Goal: Information Seeking & Learning: Learn about a topic

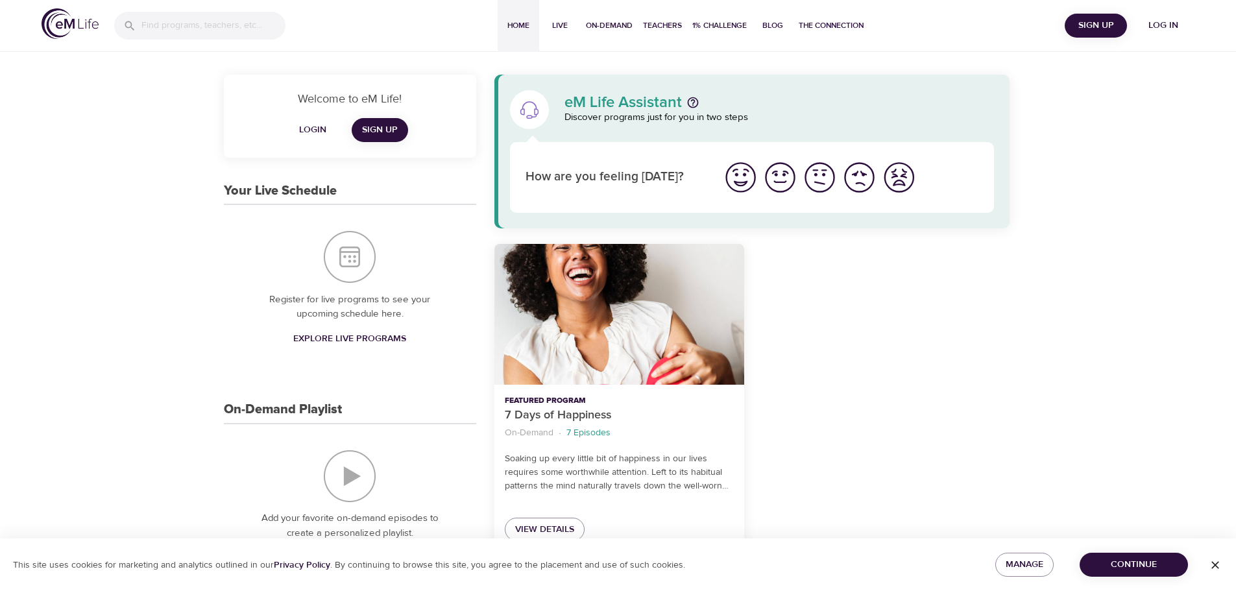
click at [1163, 23] on span "Log in" at bounding box center [1163, 26] width 52 height 16
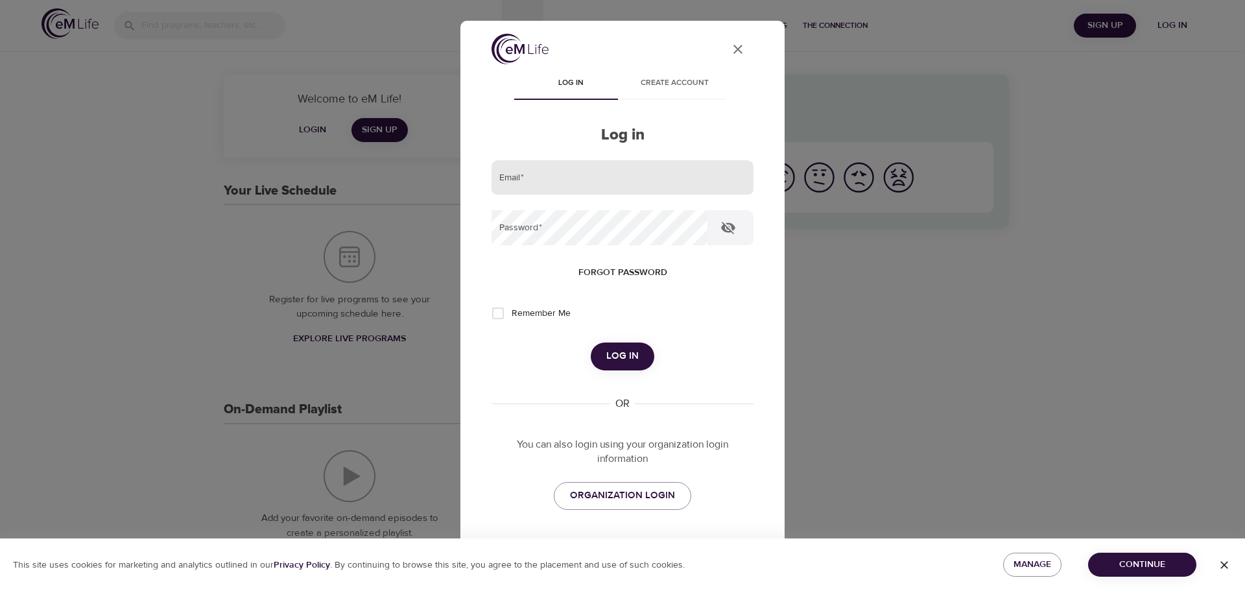
click at [614, 185] on input "email" at bounding box center [623, 177] width 262 height 35
type input "[PERSON_NAME][EMAIL_ADDRESS][DOMAIN_NAME]"
click at [591, 342] on button "Log in" at bounding box center [623, 355] width 64 height 27
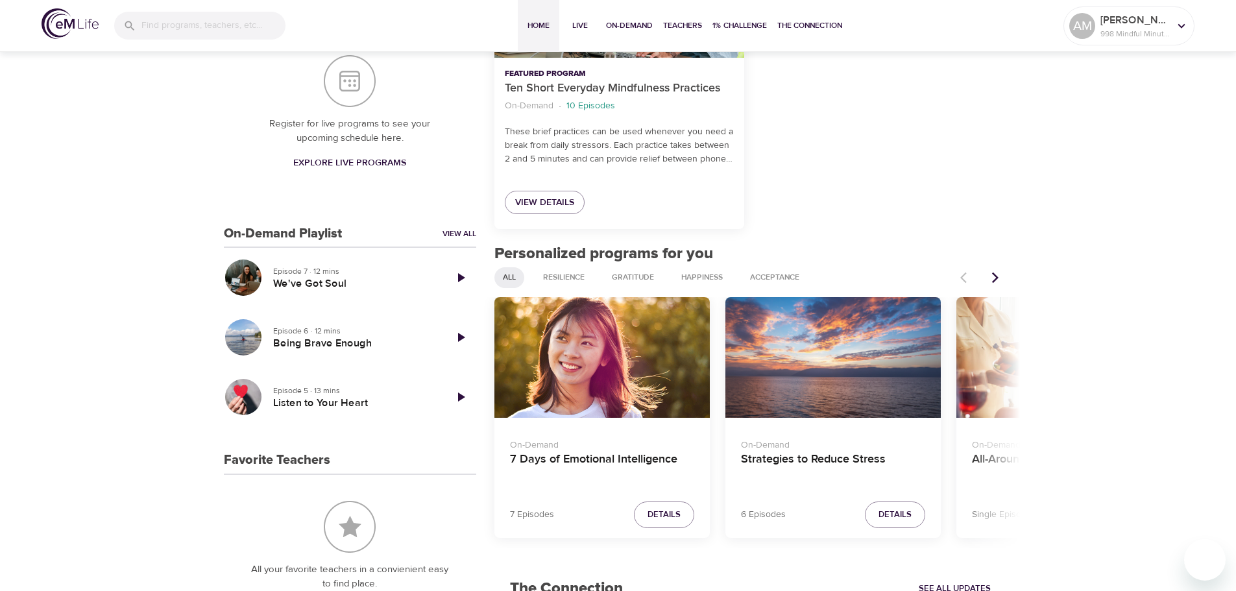
scroll to position [389, 0]
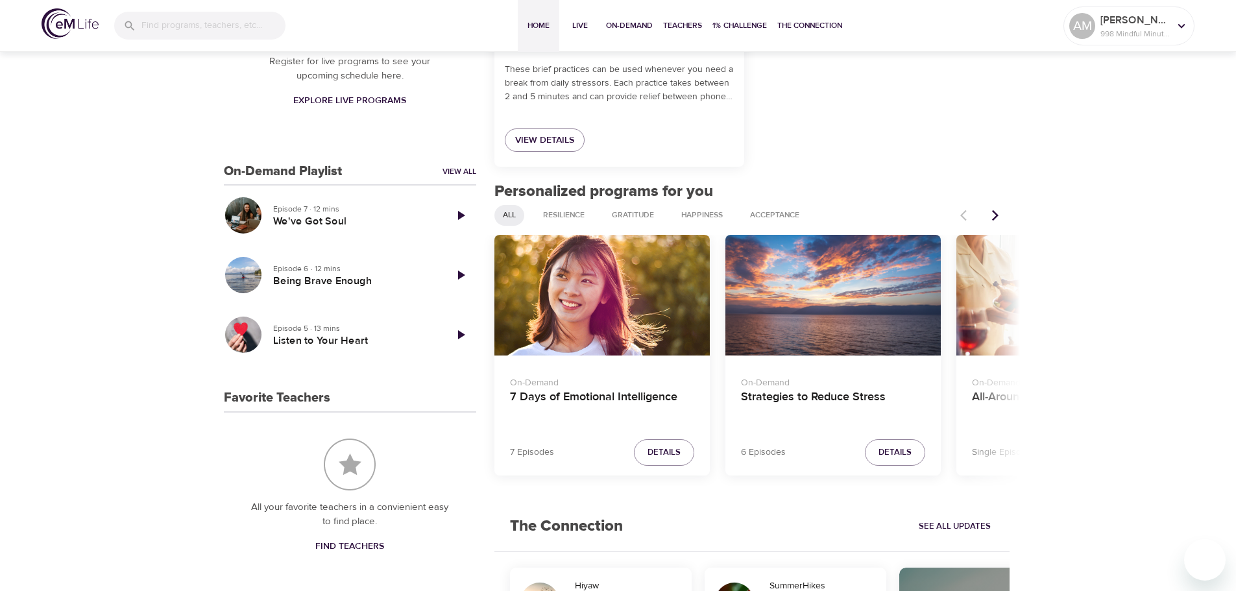
click at [998, 217] on icon "Next items" at bounding box center [994, 215] width 13 height 13
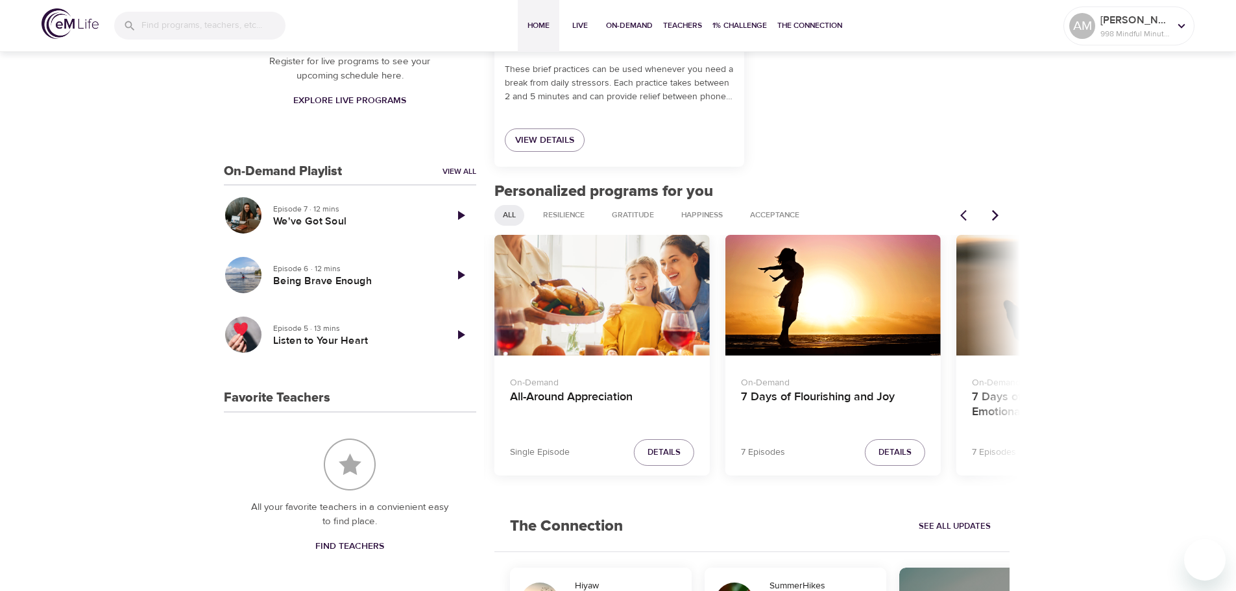
click at [998, 217] on icon "Next items" at bounding box center [994, 215] width 13 height 13
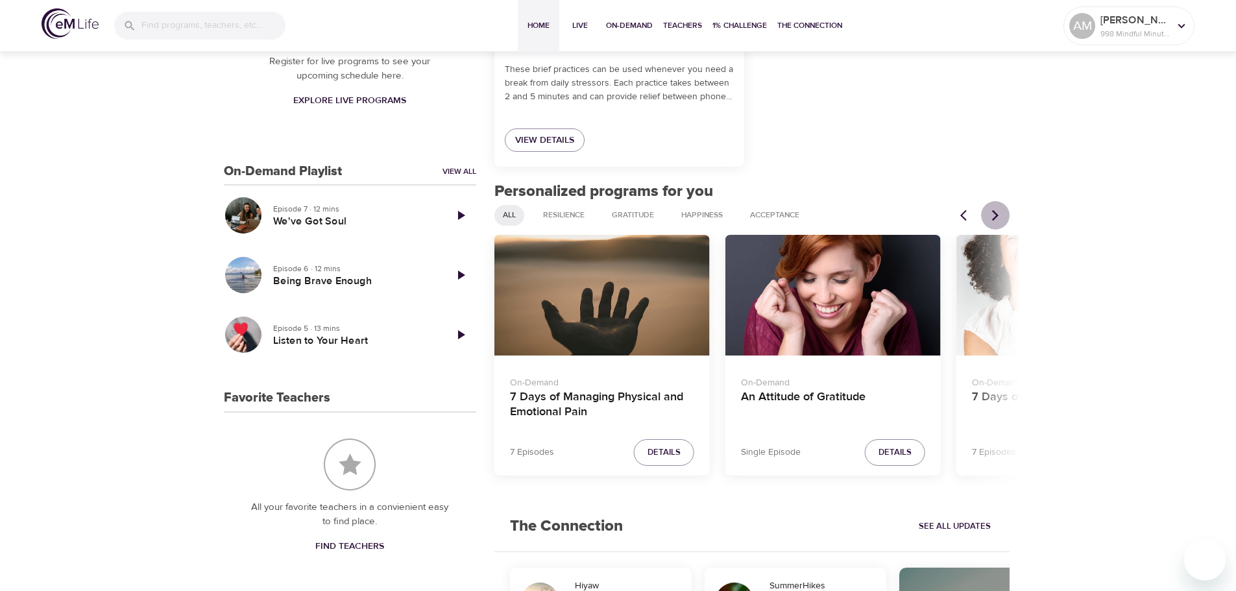
click at [998, 217] on icon "Next items" at bounding box center [994, 215] width 13 height 13
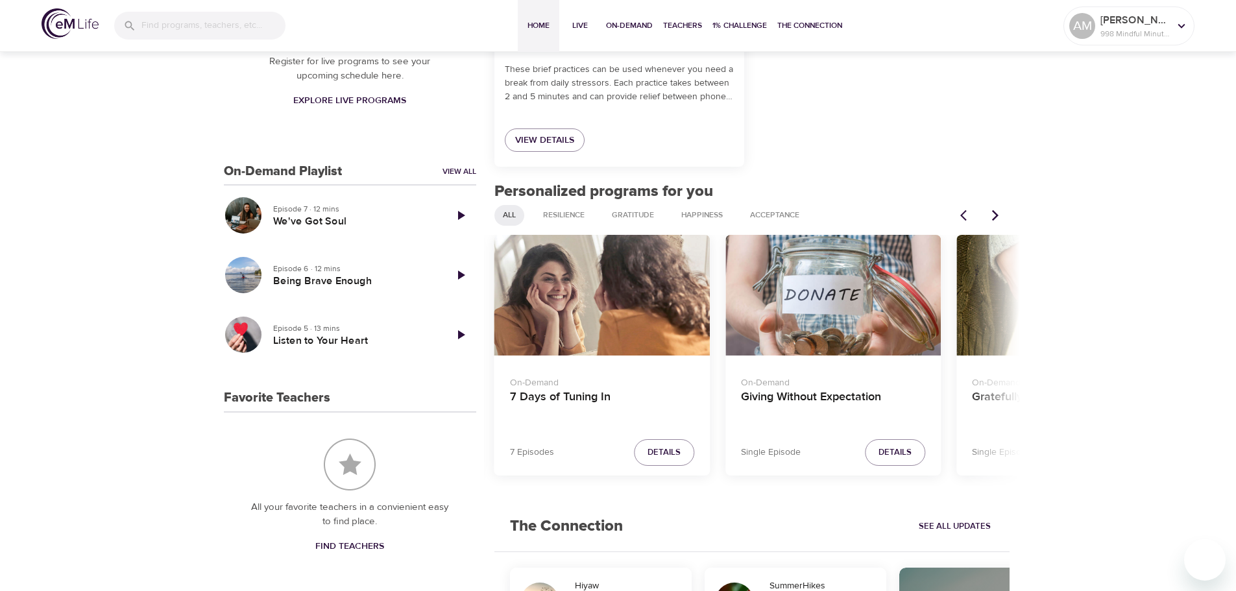
click at [998, 217] on icon "Next items" at bounding box center [994, 215] width 13 height 13
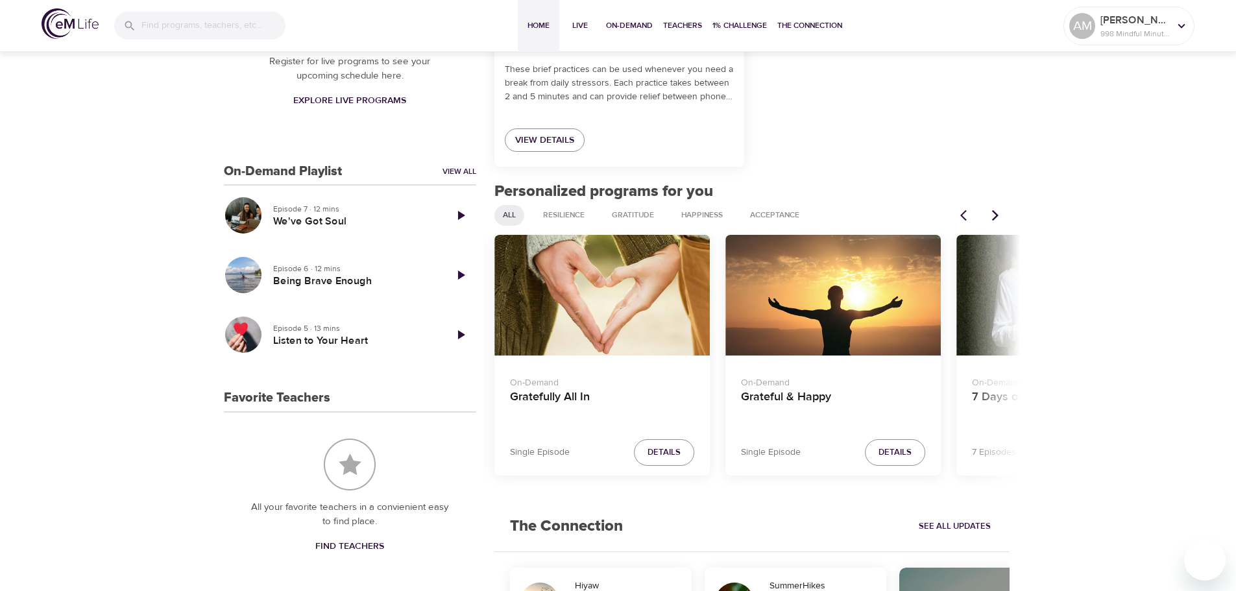
click at [998, 217] on icon "Next items" at bounding box center [994, 215] width 13 height 13
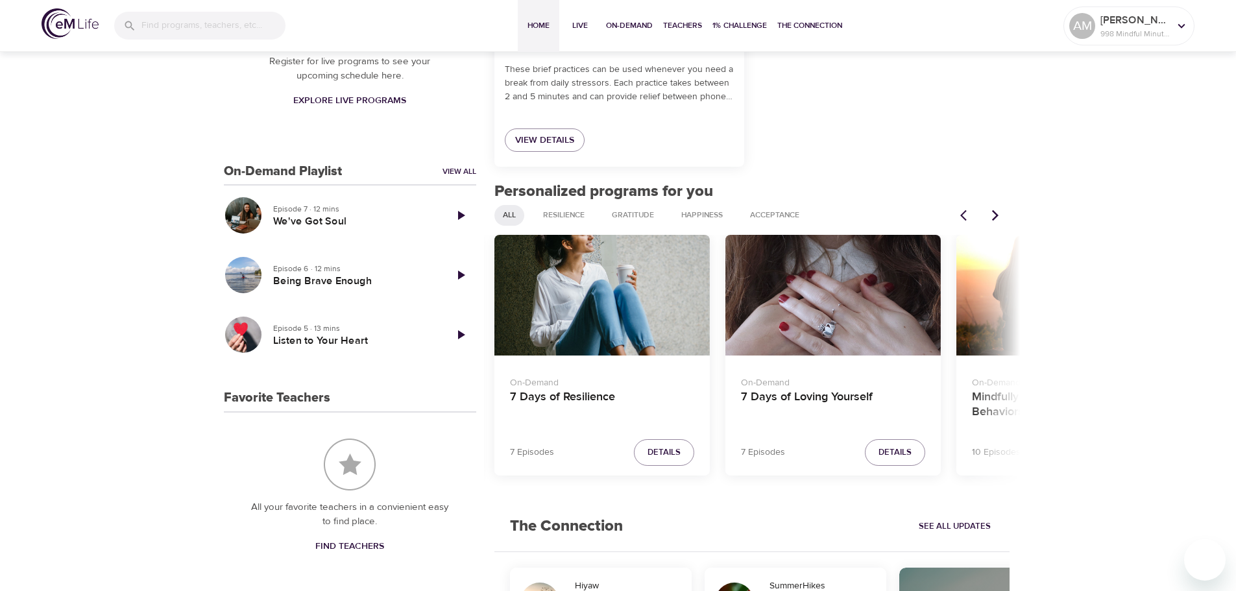
click at [998, 217] on icon "Next items" at bounding box center [994, 215] width 13 height 13
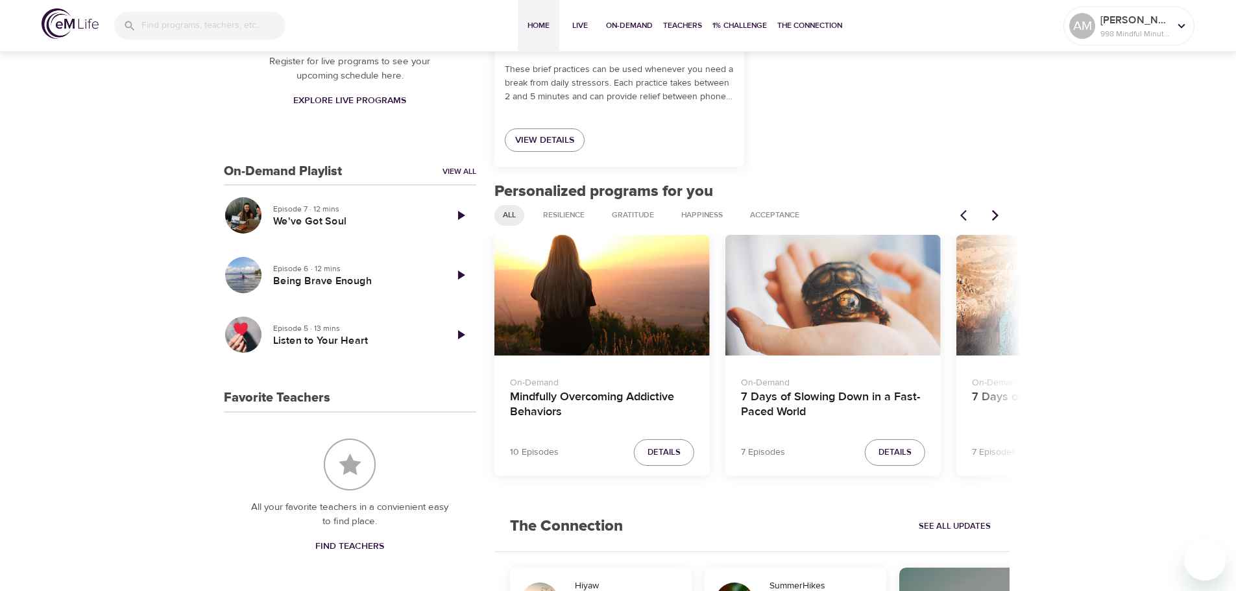
click at [998, 217] on icon "Next items" at bounding box center [994, 215] width 13 height 13
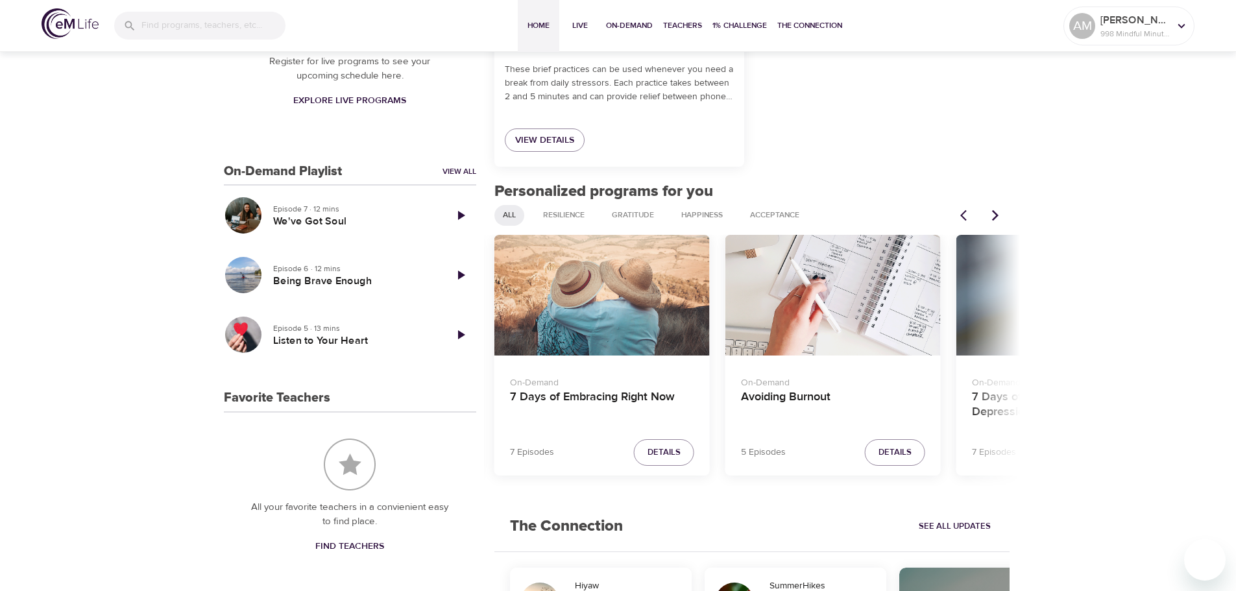
click at [610, 322] on div "7 Days of Embracing Right Now" at bounding box center [601, 295] width 215 height 121
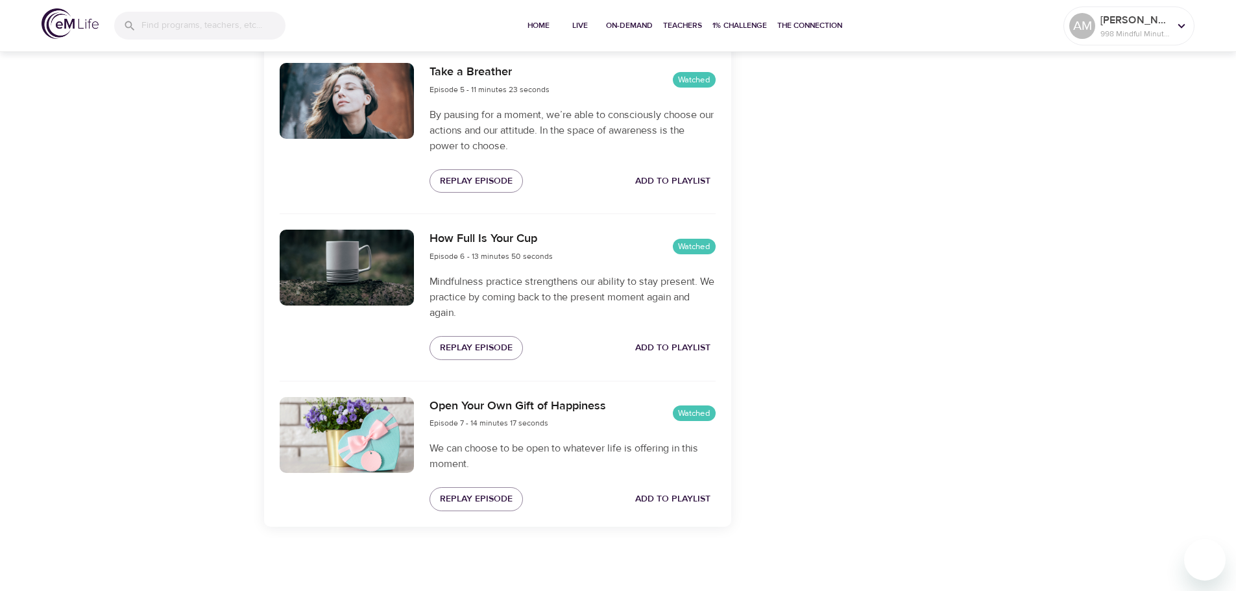
scroll to position [1148, 0]
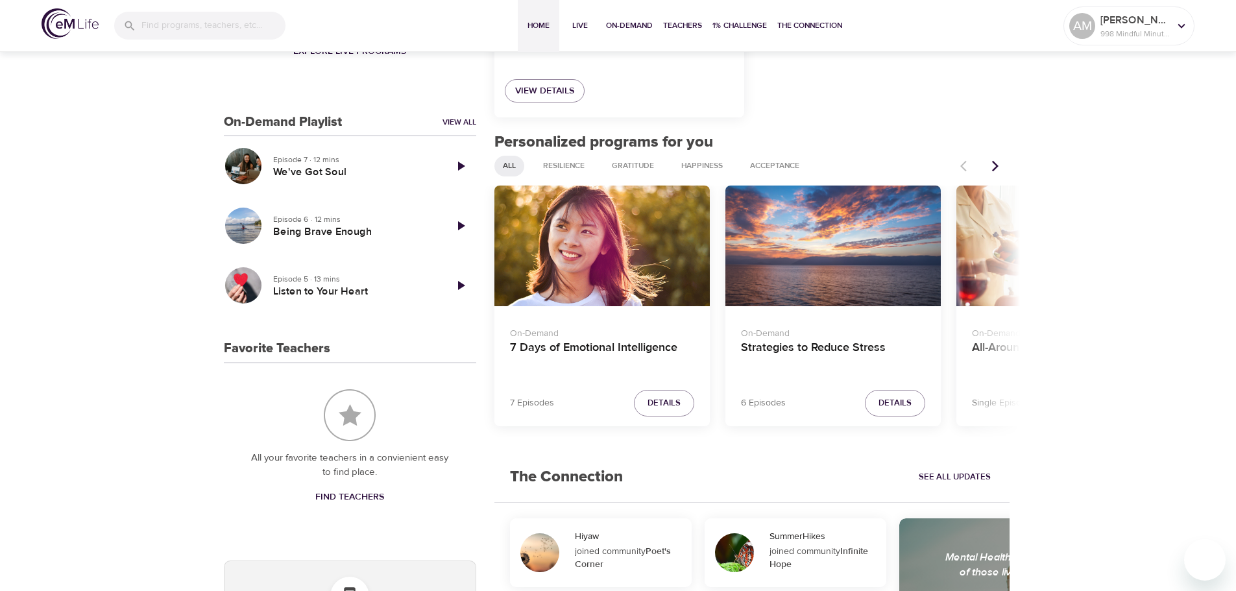
scroll to position [345, 0]
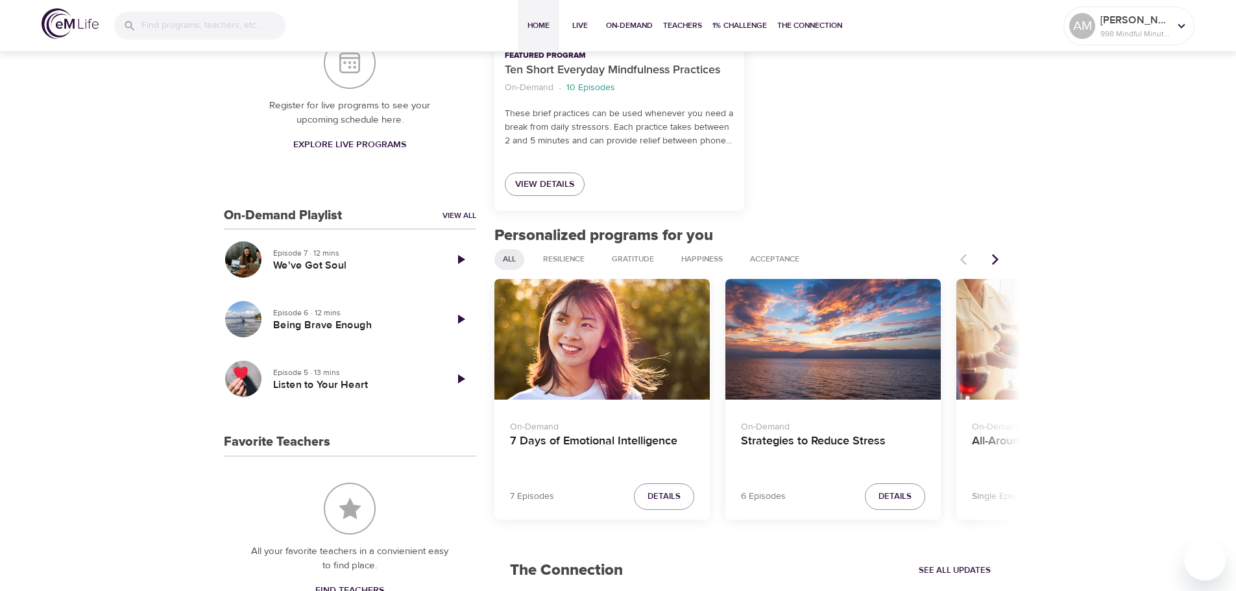
click at [994, 256] on icon "Next items" at bounding box center [995, 259] width 6 height 11
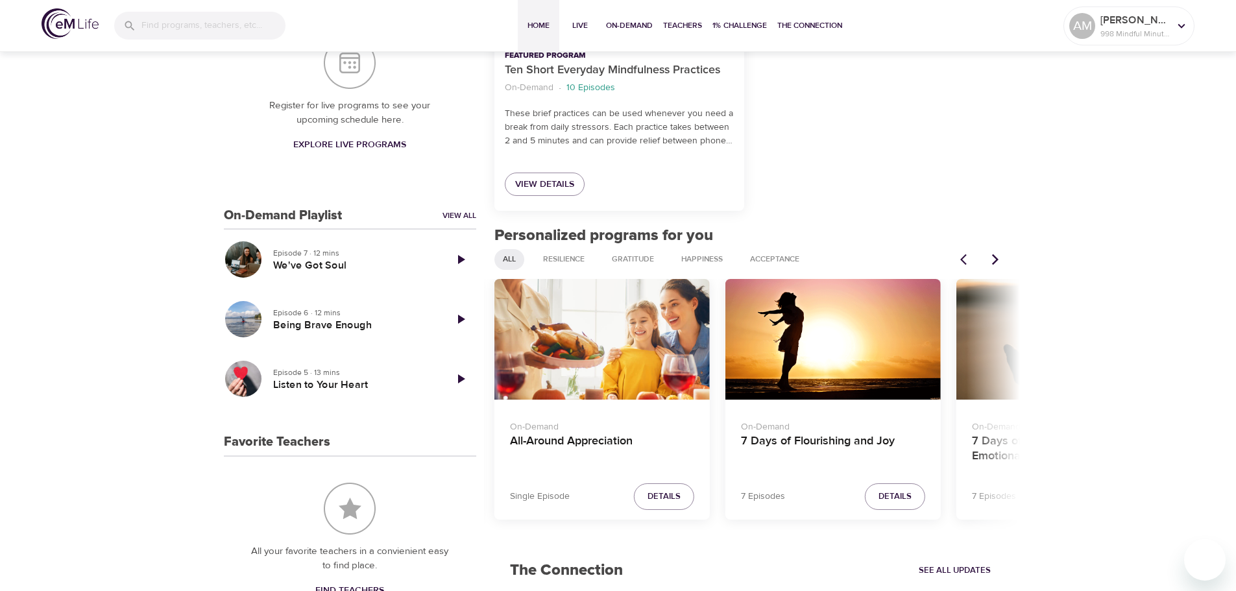
click at [994, 256] on icon "Next items" at bounding box center [995, 259] width 6 height 11
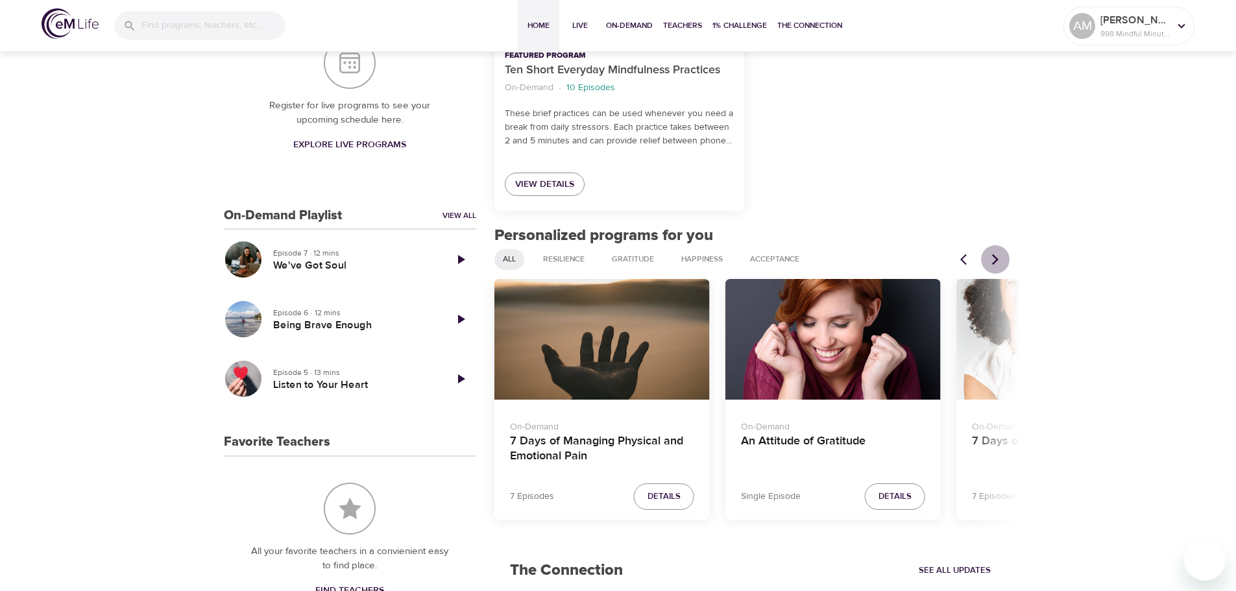
click at [994, 256] on icon "Next items" at bounding box center [995, 259] width 6 height 11
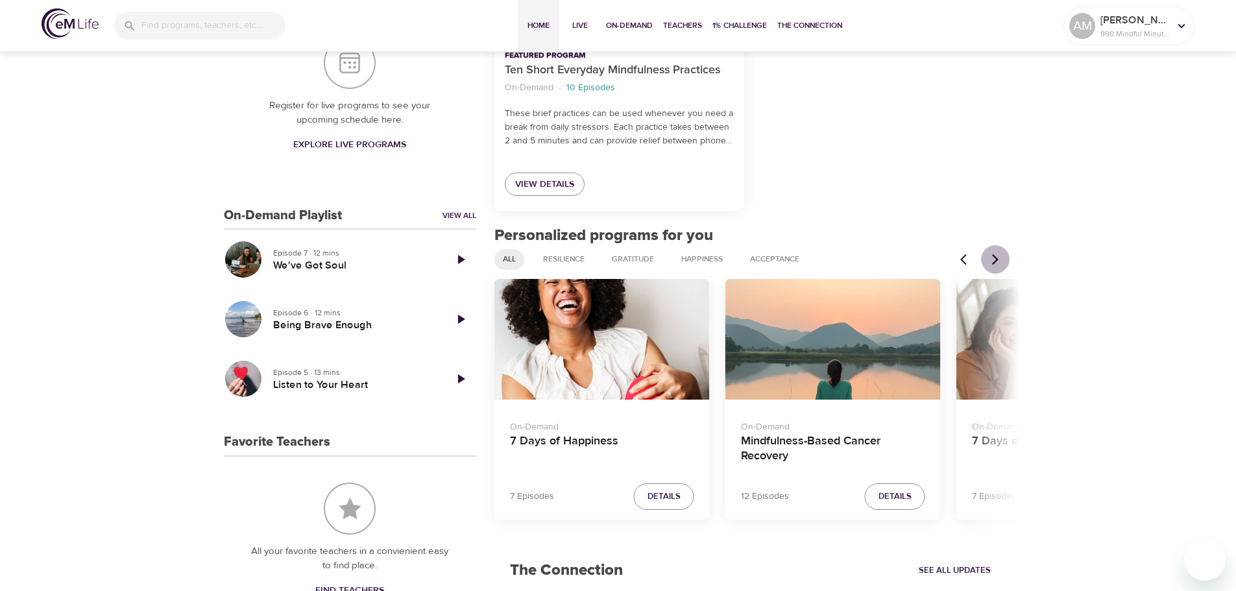
click at [994, 256] on icon "Next items" at bounding box center [995, 259] width 6 height 11
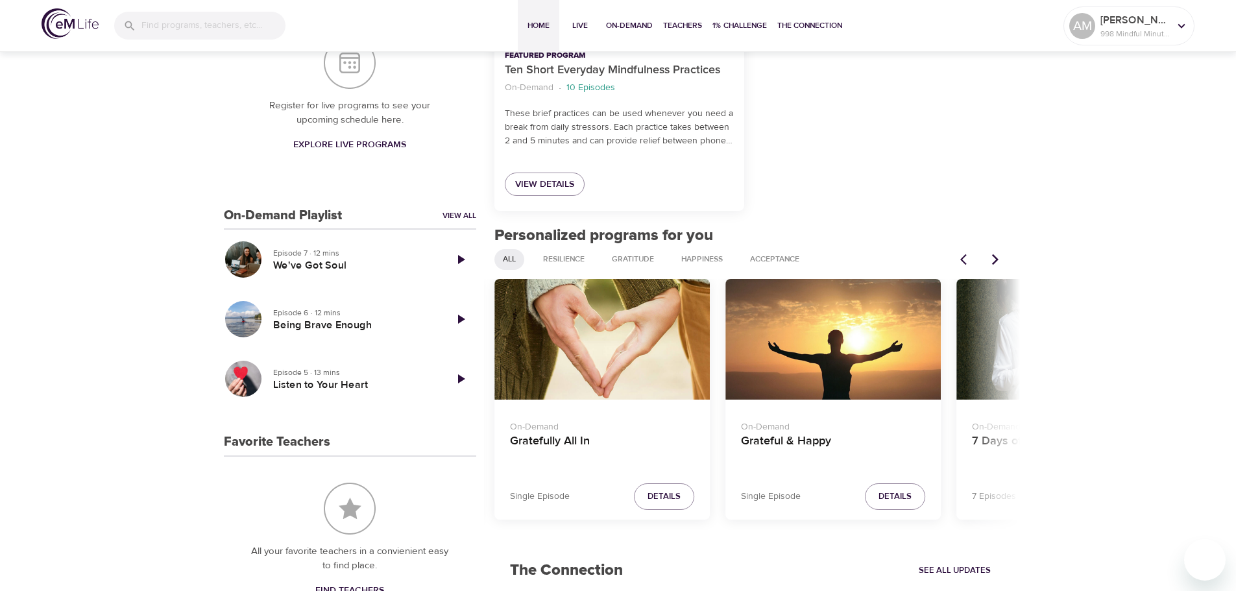
click at [994, 256] on icon "Next items" at bounding box center [995, 259] width 6 height 11
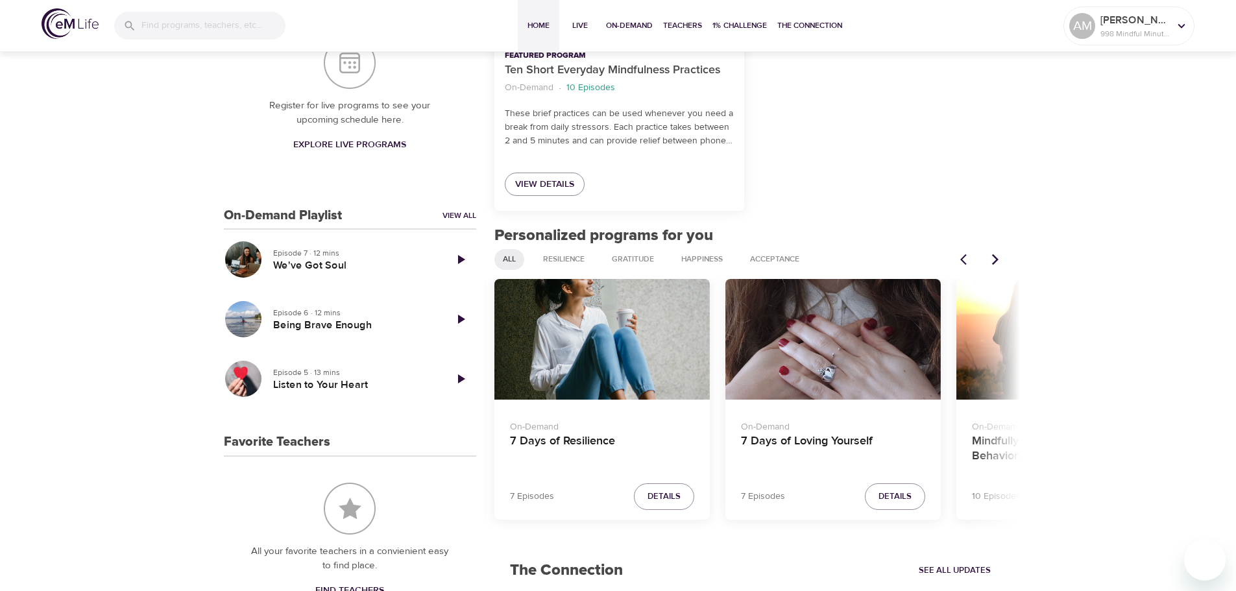
click at [994, 256] on icon "Next items" at bounding box center [995, 259] width 6 height 11
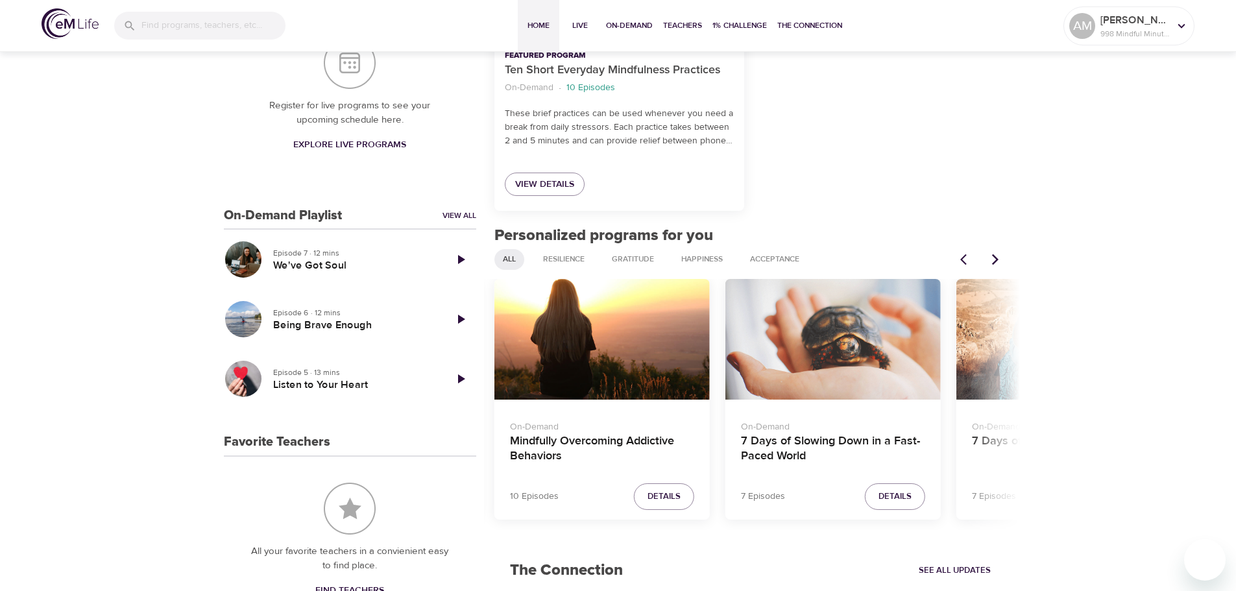
click at [997, 257] on icon "Next items" at bounding box center [994, 259] width 13 height 13
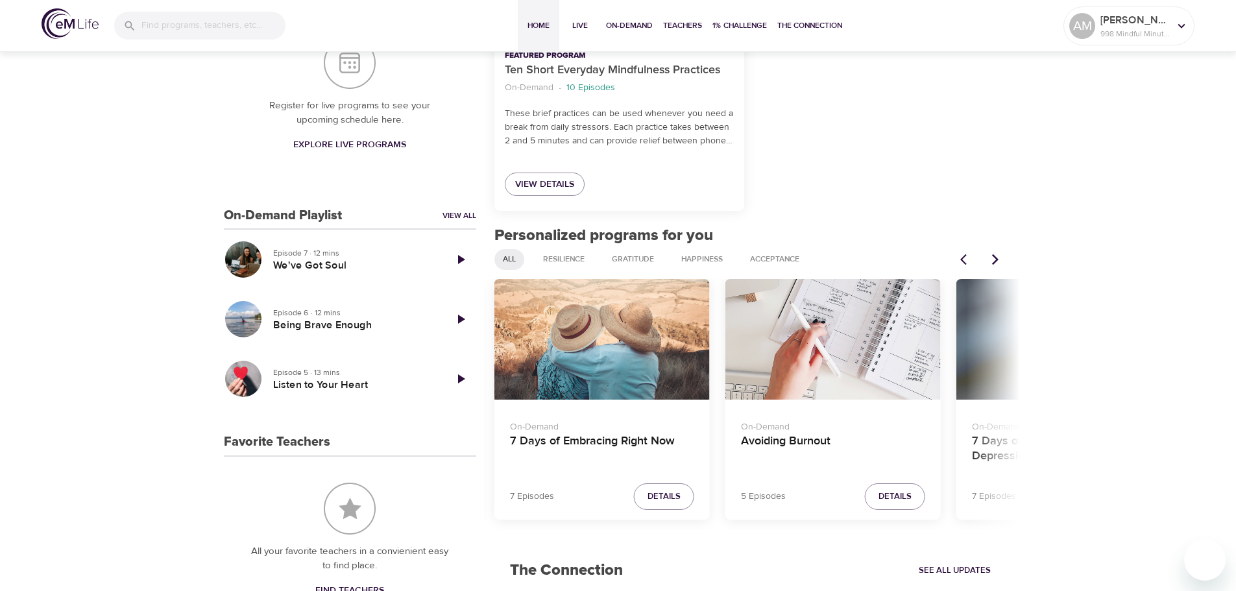
click at [841, 361] on div "Avoiding Burnout" at bounding box center [832, 339] width 215 height 121
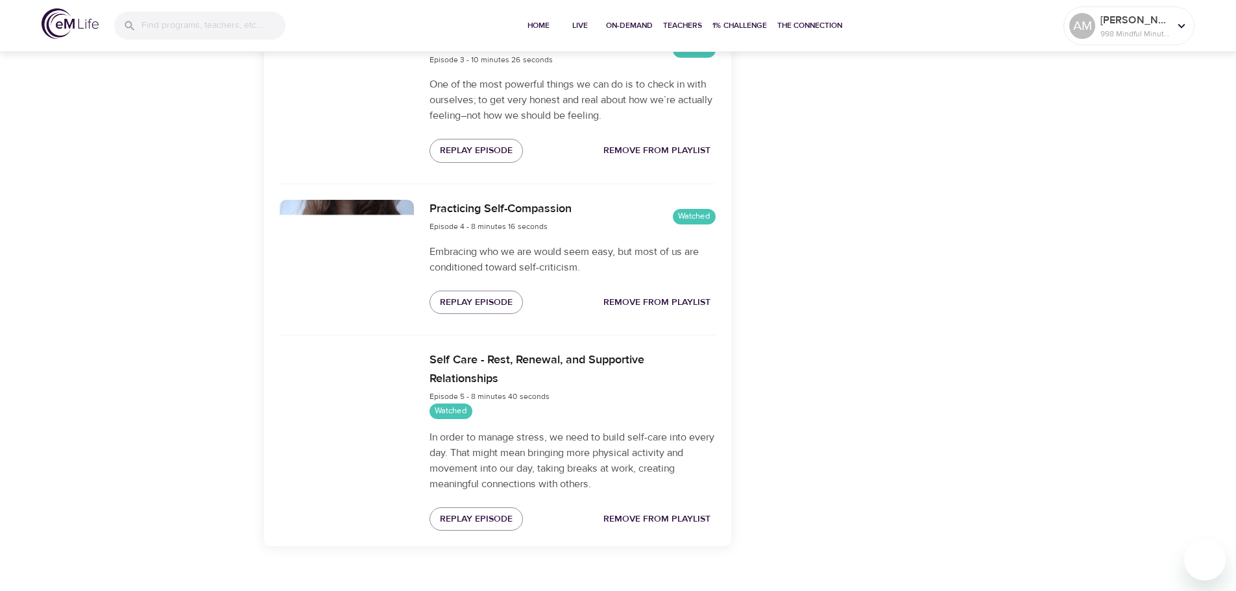
scroll to position [864, 0]
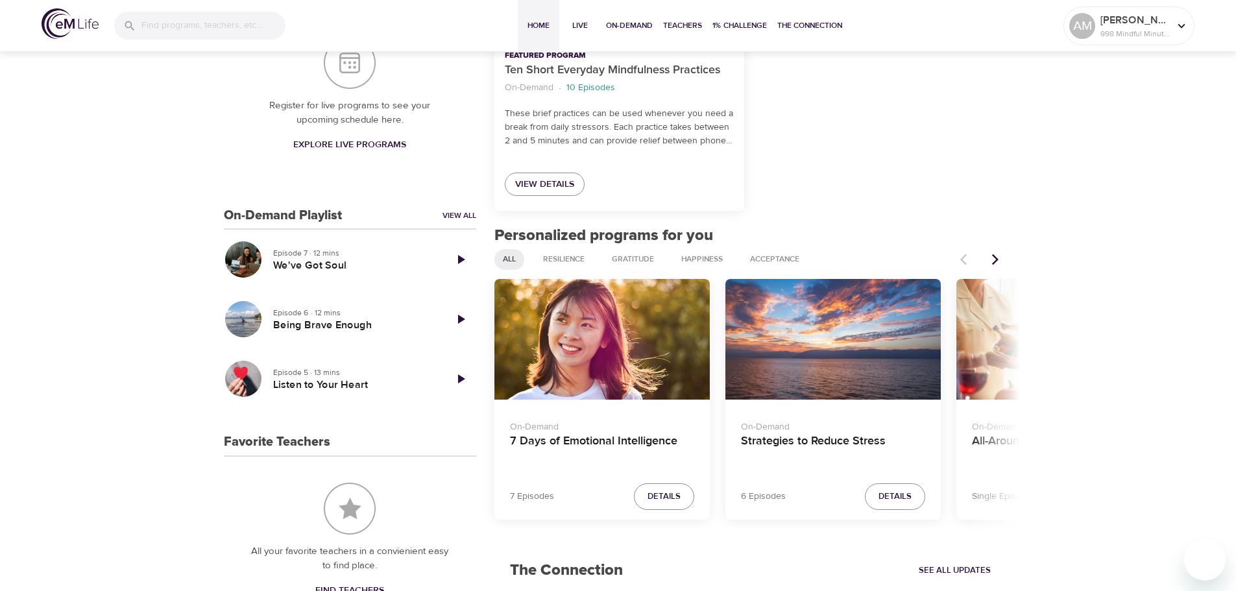
scroll to position [496, 0]
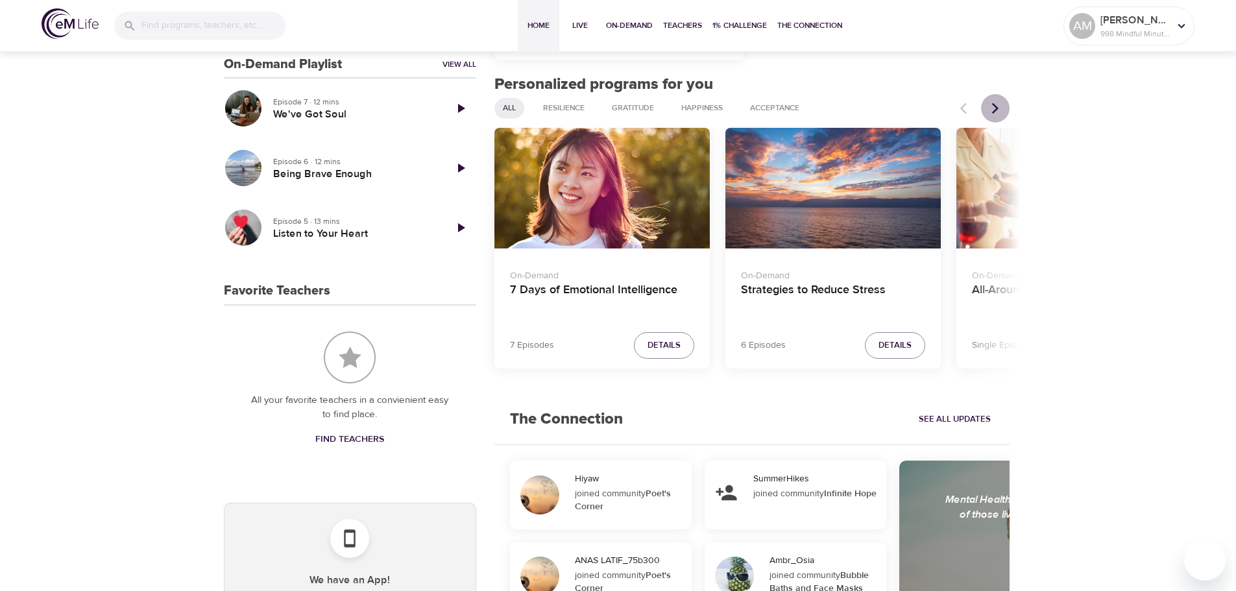
click at [1004, 107] on button "Next items" at bounding box center [995, 108] width 29 height 29
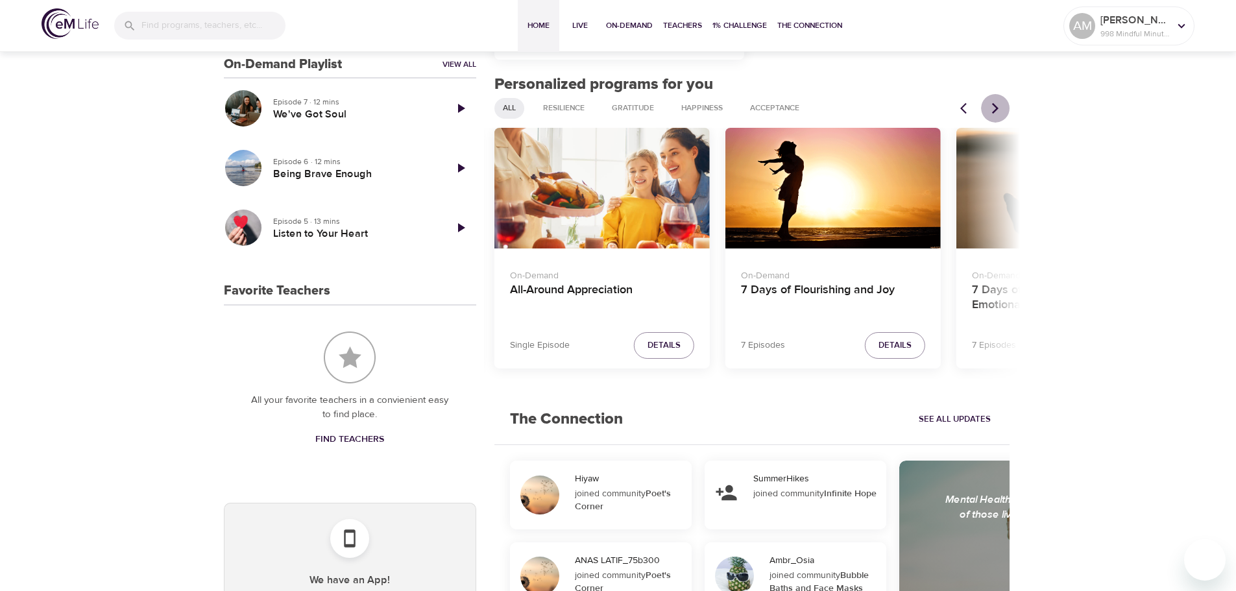
click at [1004, 107] on button "Next items" at bounding box center [995, 108] width 29 height 29
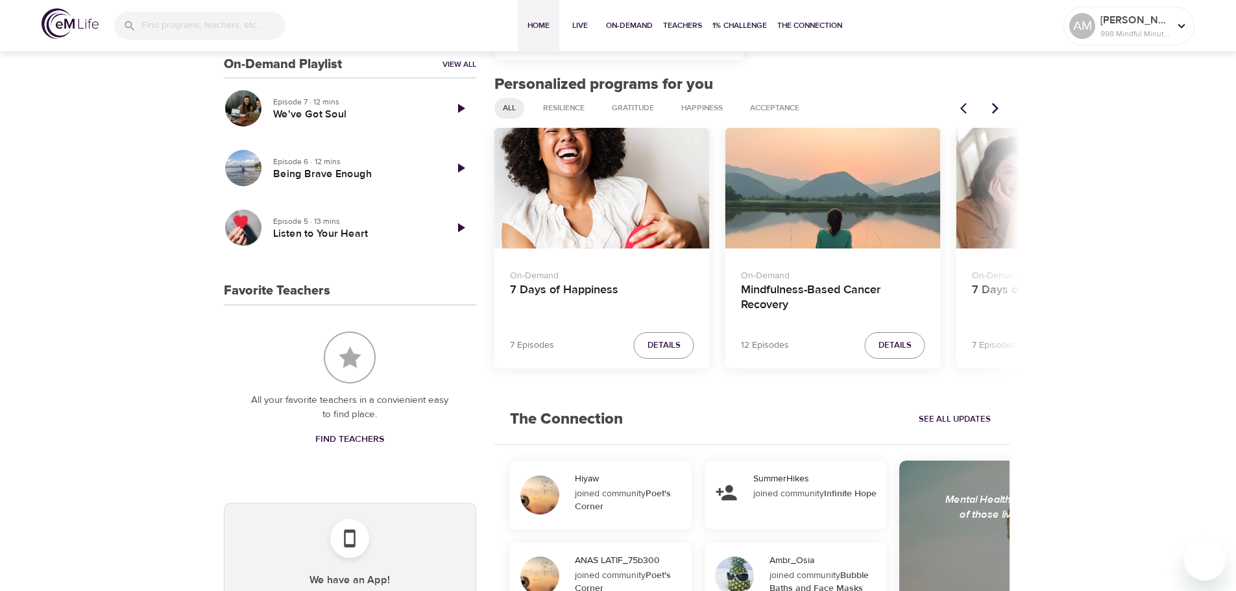
click at [1004, 107] on button "Next items" at bounding box center [995, 108] width 29 height 29
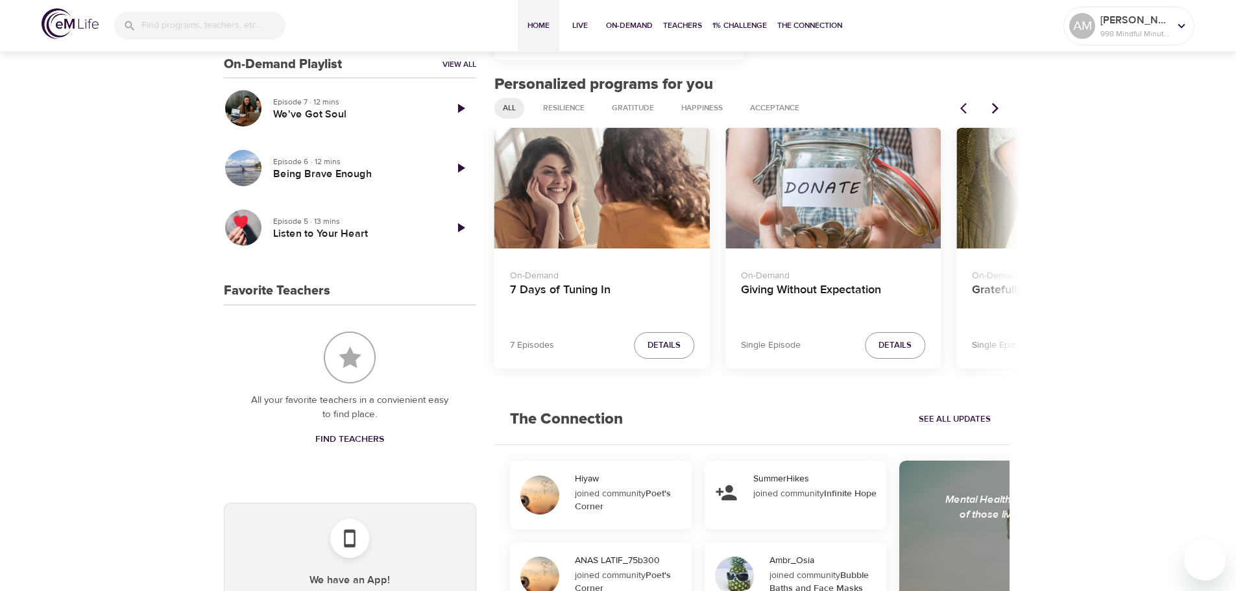
click at [1004, 107] on button "Next items" at bounding box center [995, 108] width 29 height 29
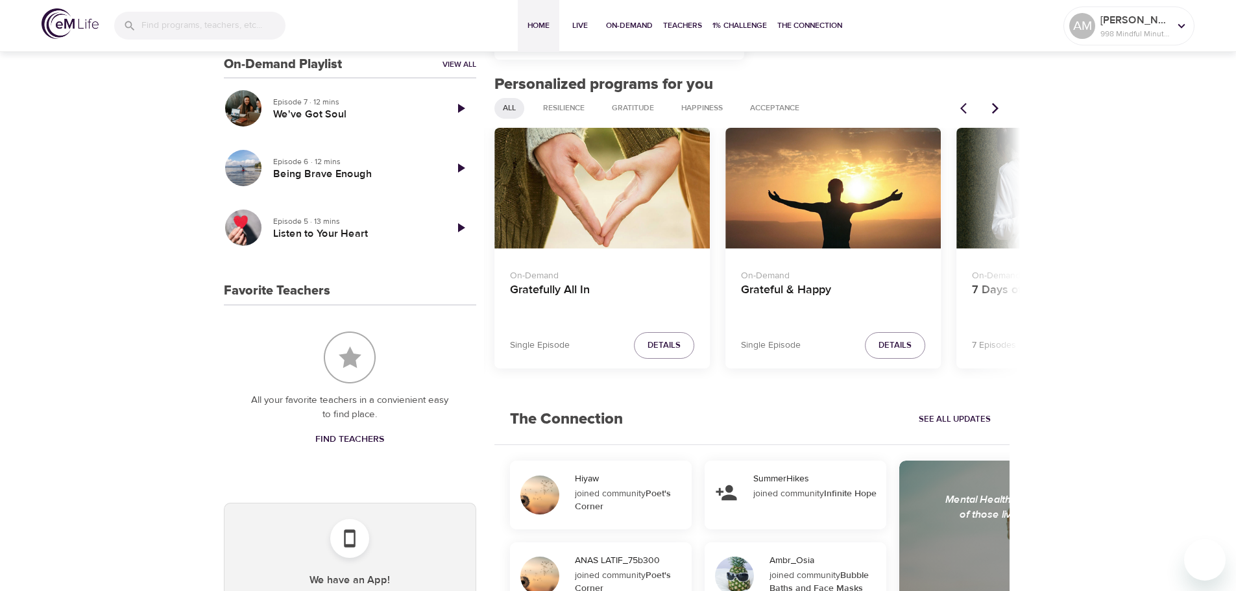
click at [1004, 107] on button "Next items" at bounding box center [995, 108] width 29 height 29
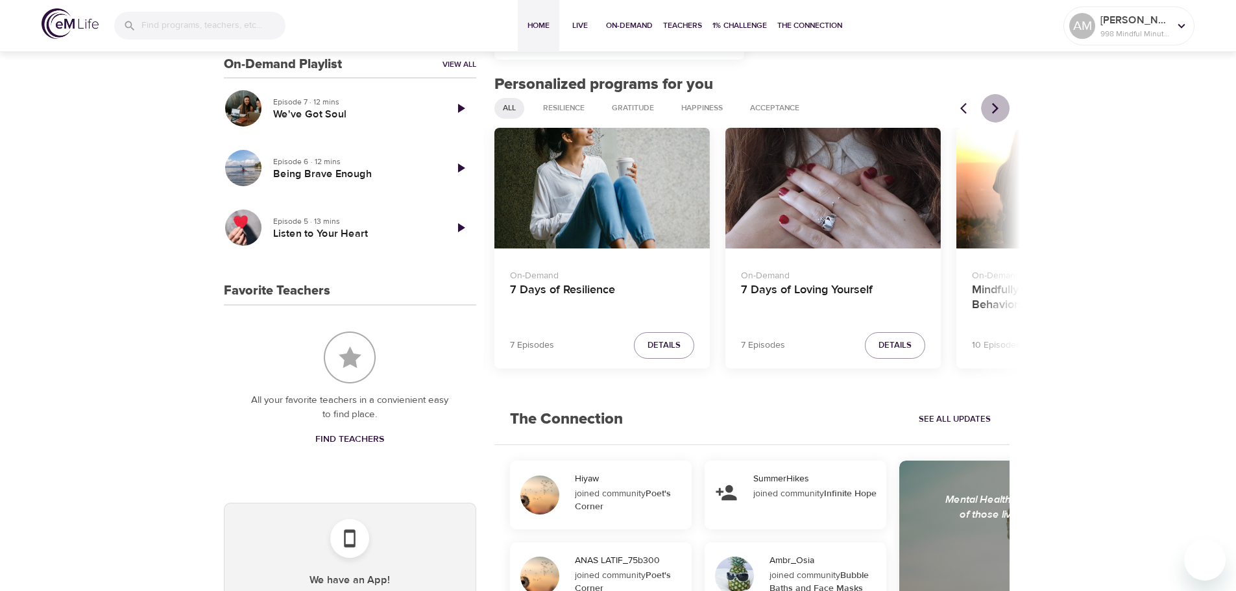
click at [1004, 107] on button "Next items" at bounding box center [995, 108] width 29 height 29
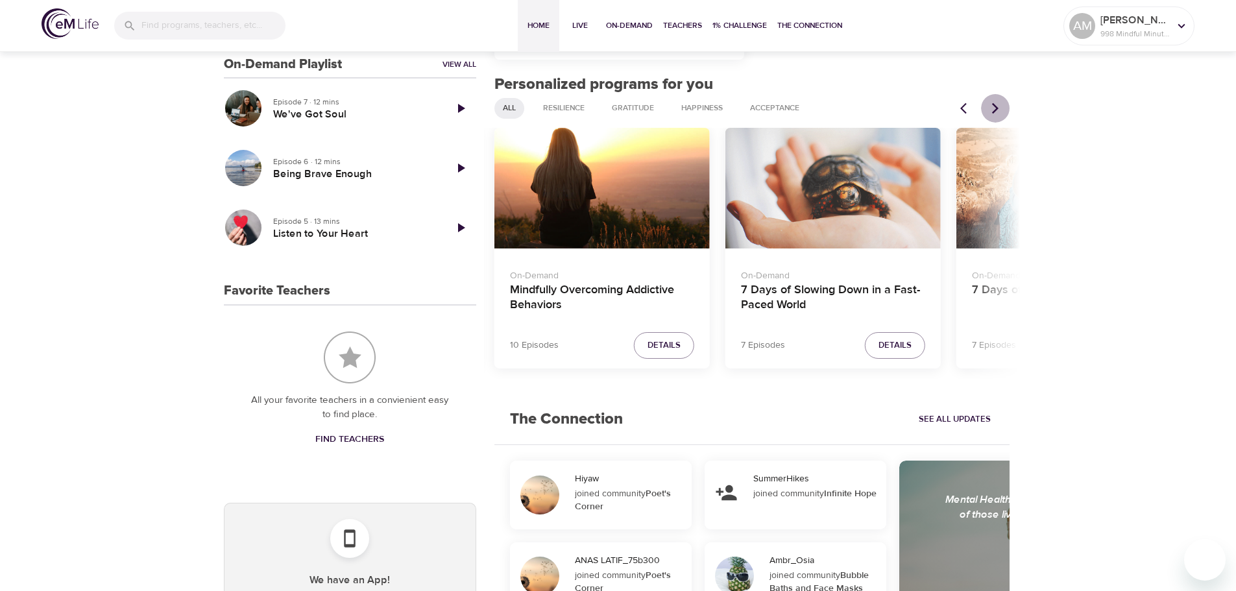
click at [1004, 107] on button "Next items" at bounding box center [995, 108] width 29 height 29
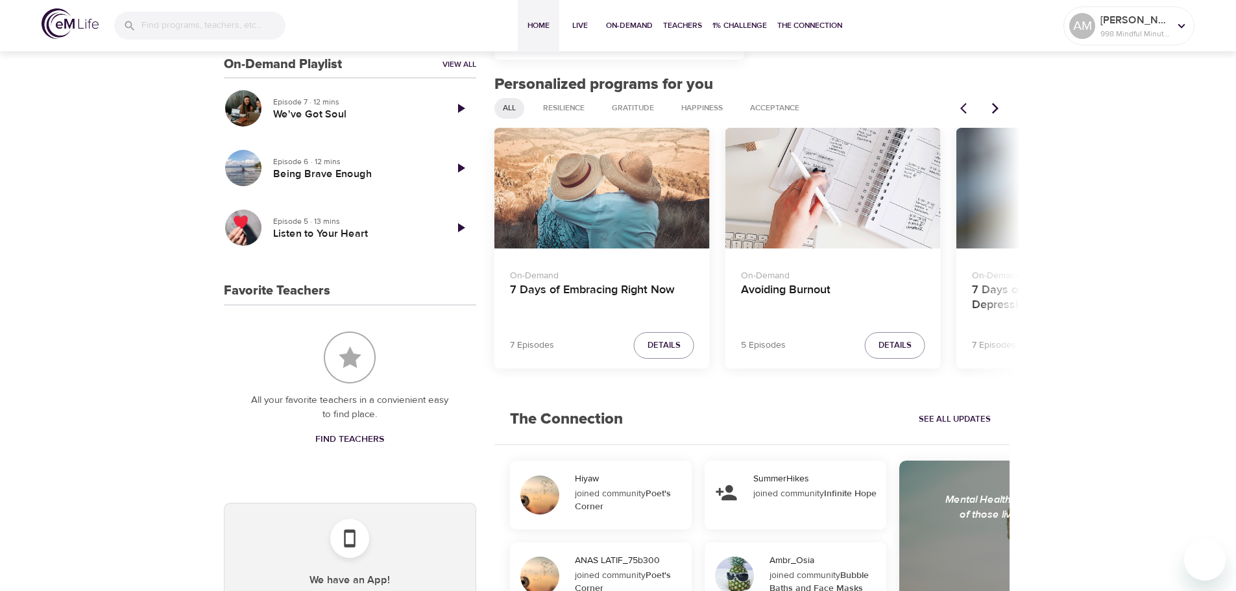
click at [1004, 107] on button "Next items" at bounding box center [995, 108] width 29 height 29
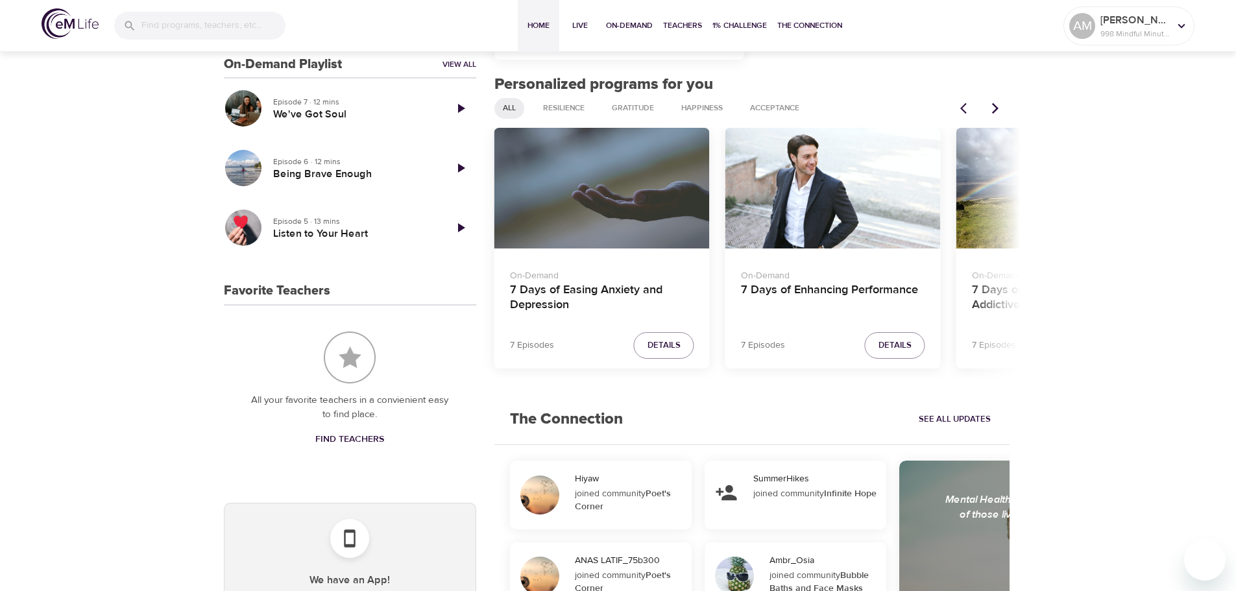
click at [608, 185] on div "7 Days of Easing Anxiety and Depression" at bounding box center [601, 188] width 215 height 121
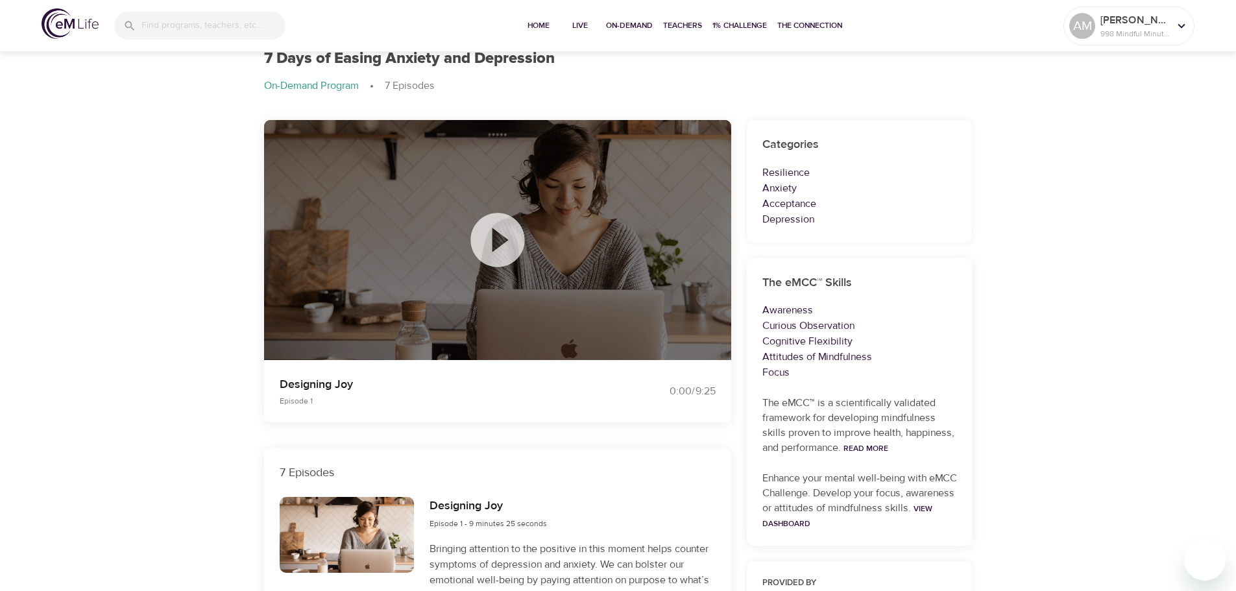
scroll to position [42, 0]
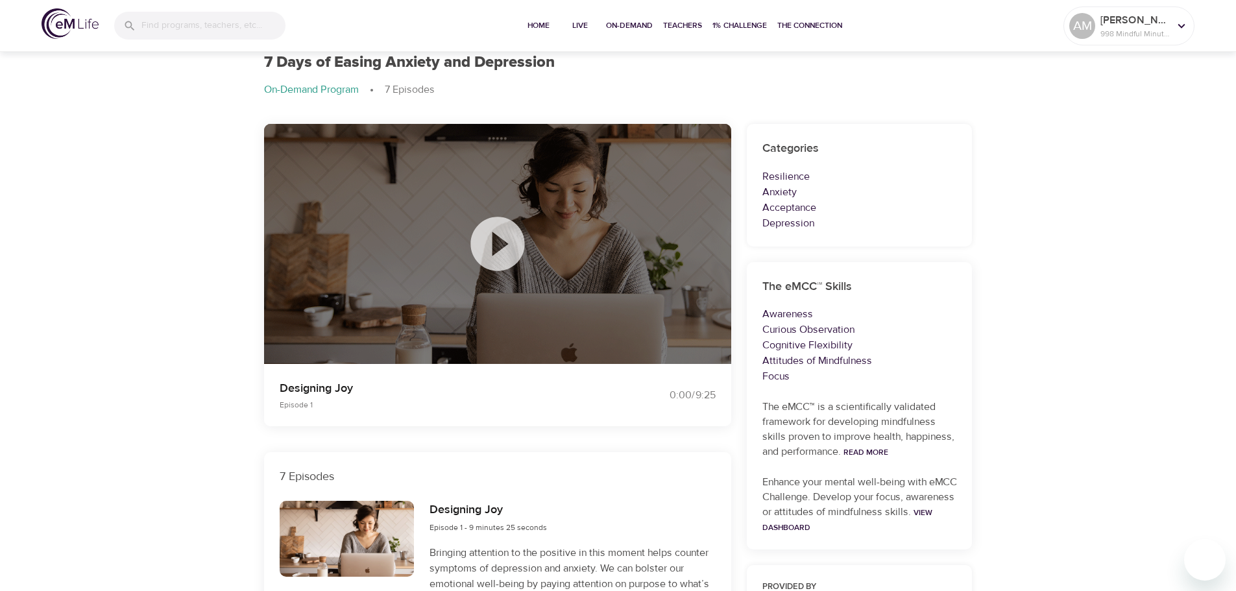
click at [500, 246] on icon at bounding box center [497, 243] width 65 height 65
